Goal: Task Accomplishment & Management: Use online tool/utility

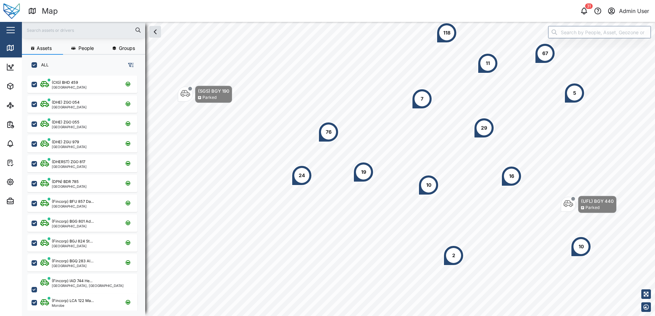
scroll to position [232, 107]
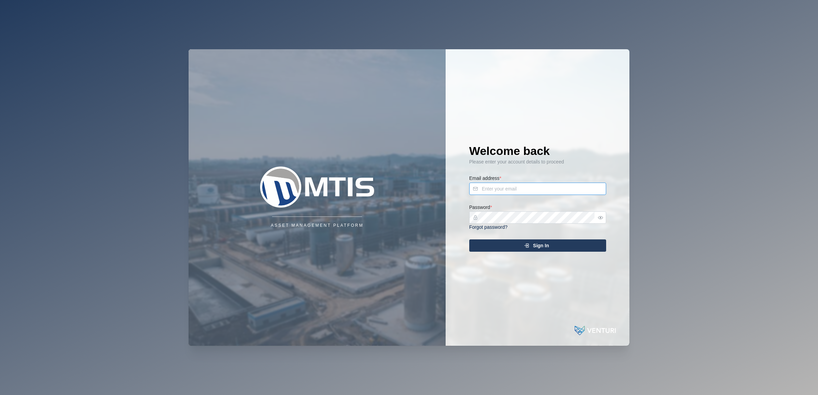
type input "admin@venturi.io"
click at [529, 245] on icon "submit" at bounding box center [527, 246] width 2 height 4
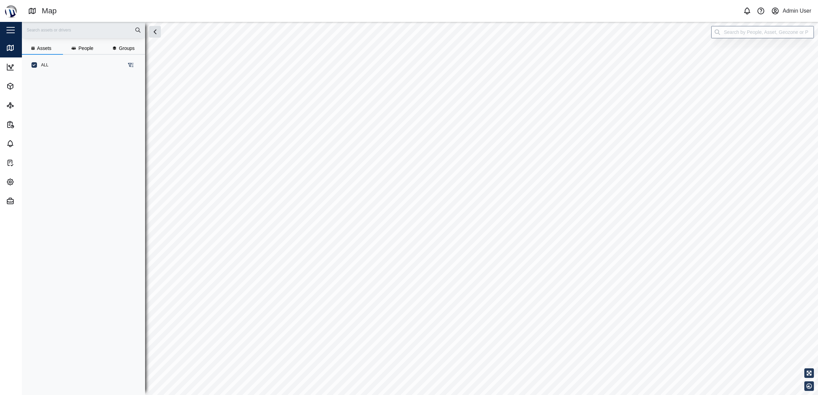
scroll to position [310, 106]
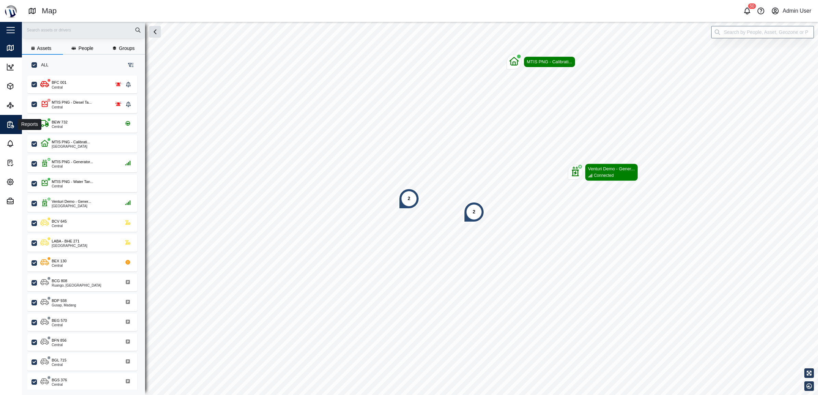
click at [4, 129] on button "Reports" at bounding box center [44, 124] width 89 height 19
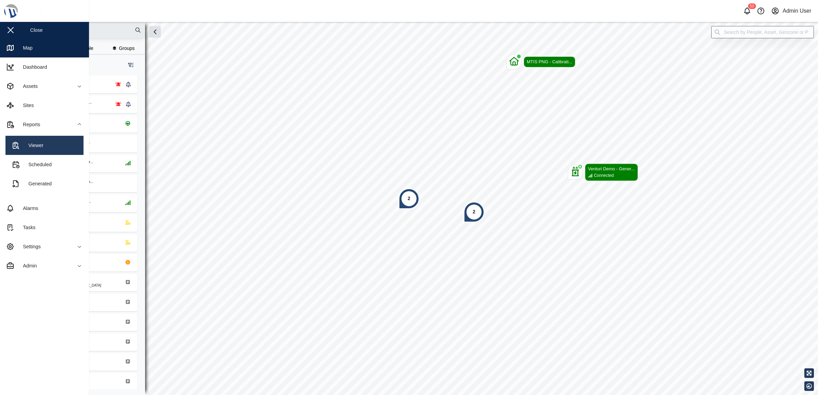
click at [28, 146] on div "Viewer" at bounding box center [33, 146] width 20 height 8
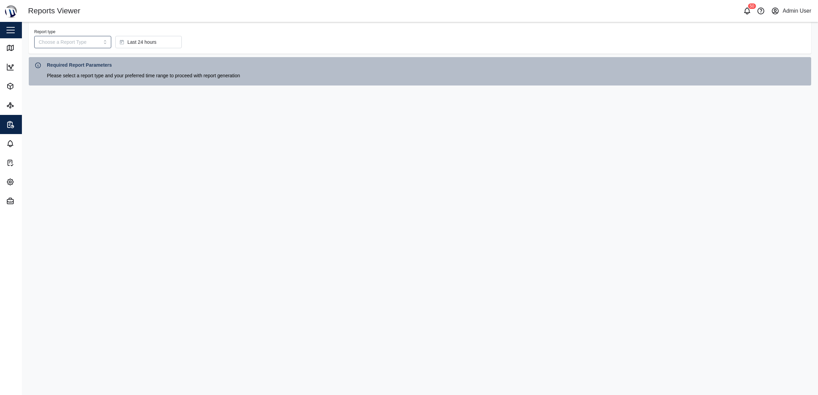
click at [153, 42] on div "Last 24 hours" at bounding box center [147, 42] width 55 height 12
click at [134, 120] on span "Last 3 days" at bounding box center [133, 115] width 25 height 12
click at [81, 42] on input "Report type" at bounding box center [72, 42] width 77 height 12
type input "Tank Level History Report"
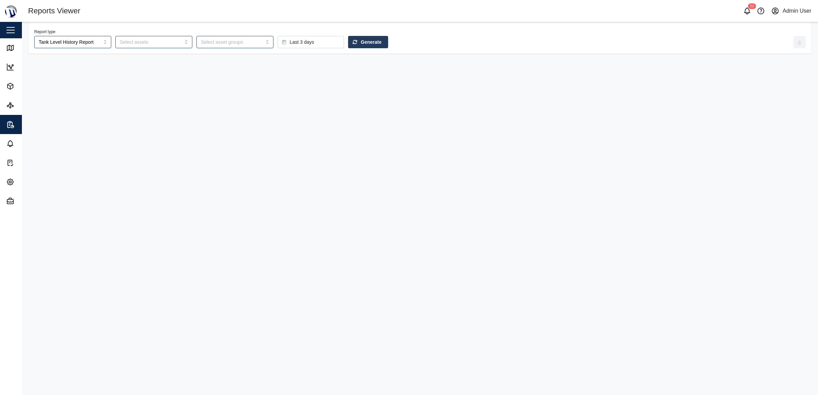
click at [361, 42] on span "Generate" at bounding box center [371, 42] width 21 height 12
